Goal: Task Accomplishment & Management: Manage account settings

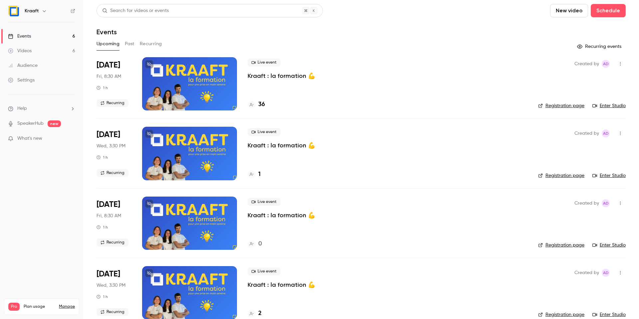
click at [20, 14] on div "Kraaft" at bounding box center [41, 10] width 67 height 11
click at [12, 6] on img at bounding box center [13, 11] width 11 height 11
click at [46, 12] on icon "button" at bounding box center [44, 10] width 5 height 5
click at [30, 94] on div "Log out" at bounding box center [74, 96] width 100 height 7
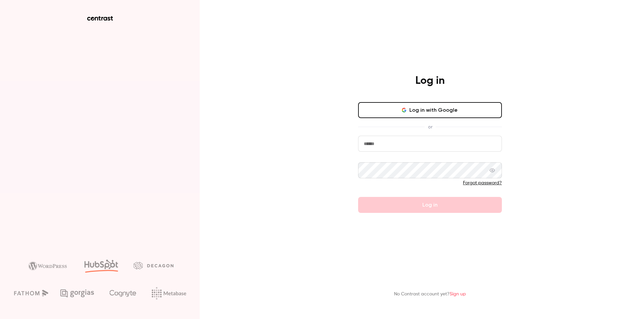
type input "**********"
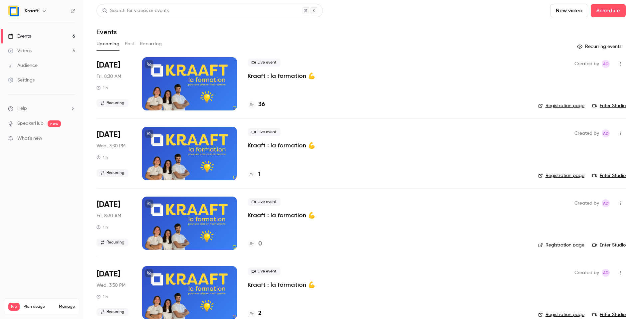
click at [63, 183] on nav "Kraaft Events 6 Videos 6 Audience Settings Help SpeakerHub new What's new Pro P…" at bounding box center [41, 159] width 83 height 319
click at [181, 76] on div at bounding box center [189, 83] width 95 height 53
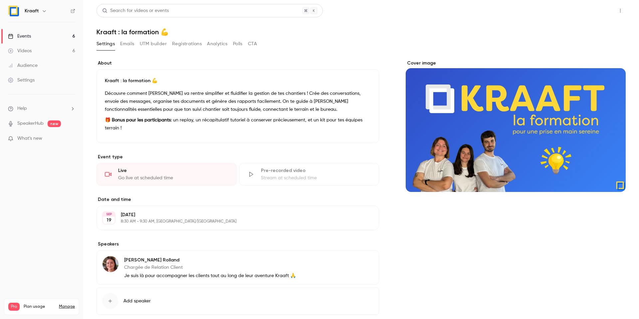
click at [592, 17] on button "Share" at bounding box center [596, 10] width 26 height 13
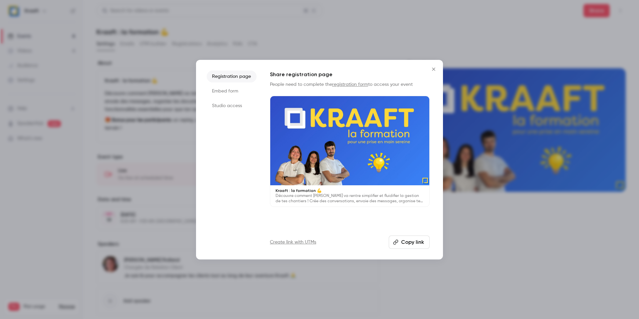
click at [408, 240] on button "Copy link" at bounding box center [408, 241] width 41 height 13
click at [222, 40] on div at bounding box center [319, 159] width 639 height 319
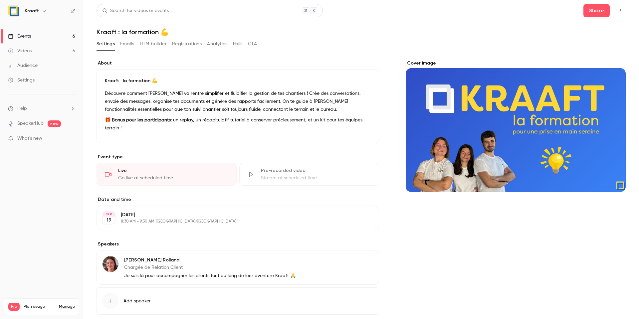
click at [201, 46] on button "Registrations" at bounding box center [187, 44] width 30 height 11
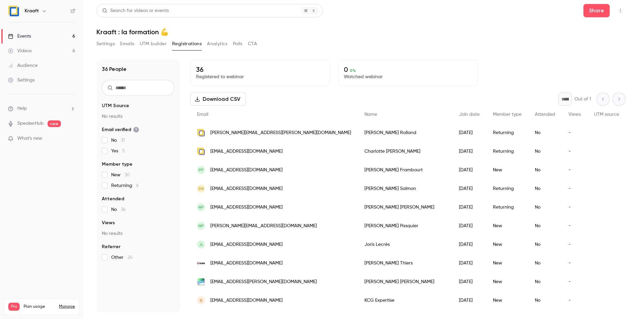
click at [125, 88] on input "text" at bounding box center [138, 88] width 72 height 16
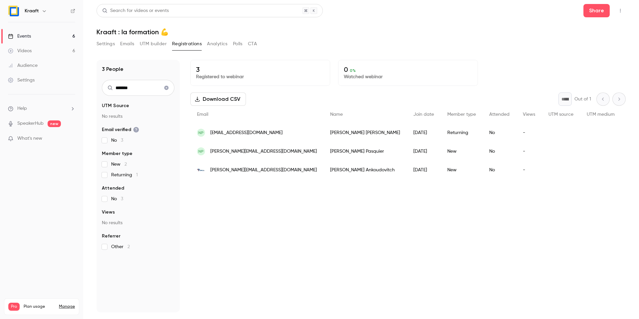
click at [120, 88] on input "*******" at bounding box center [138, 88] width 72 height 16
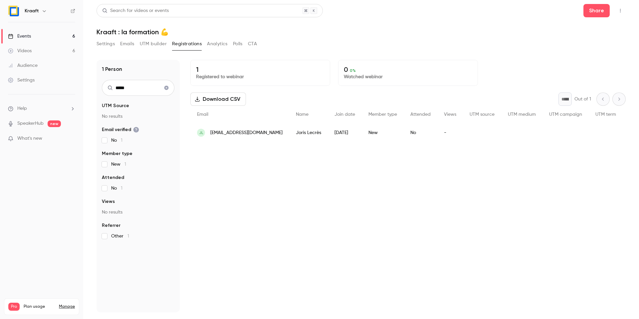
type input "*****"
click at [167, 88] on icon "Clear search" at bounding box center [166, 88] width 4 height 4
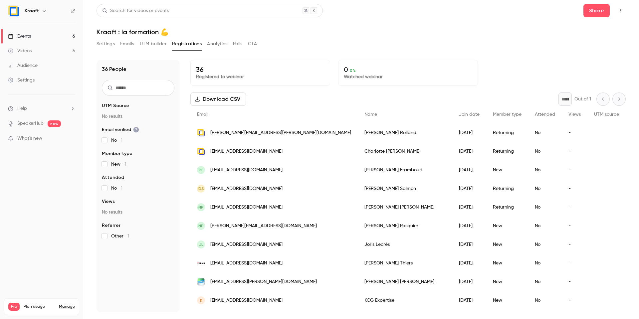
click at [147, 89] on input "text" at bounding box center [138, 88] width 72 height 16
